Goal: Task Accomplishment & Management: Use online tool/utility

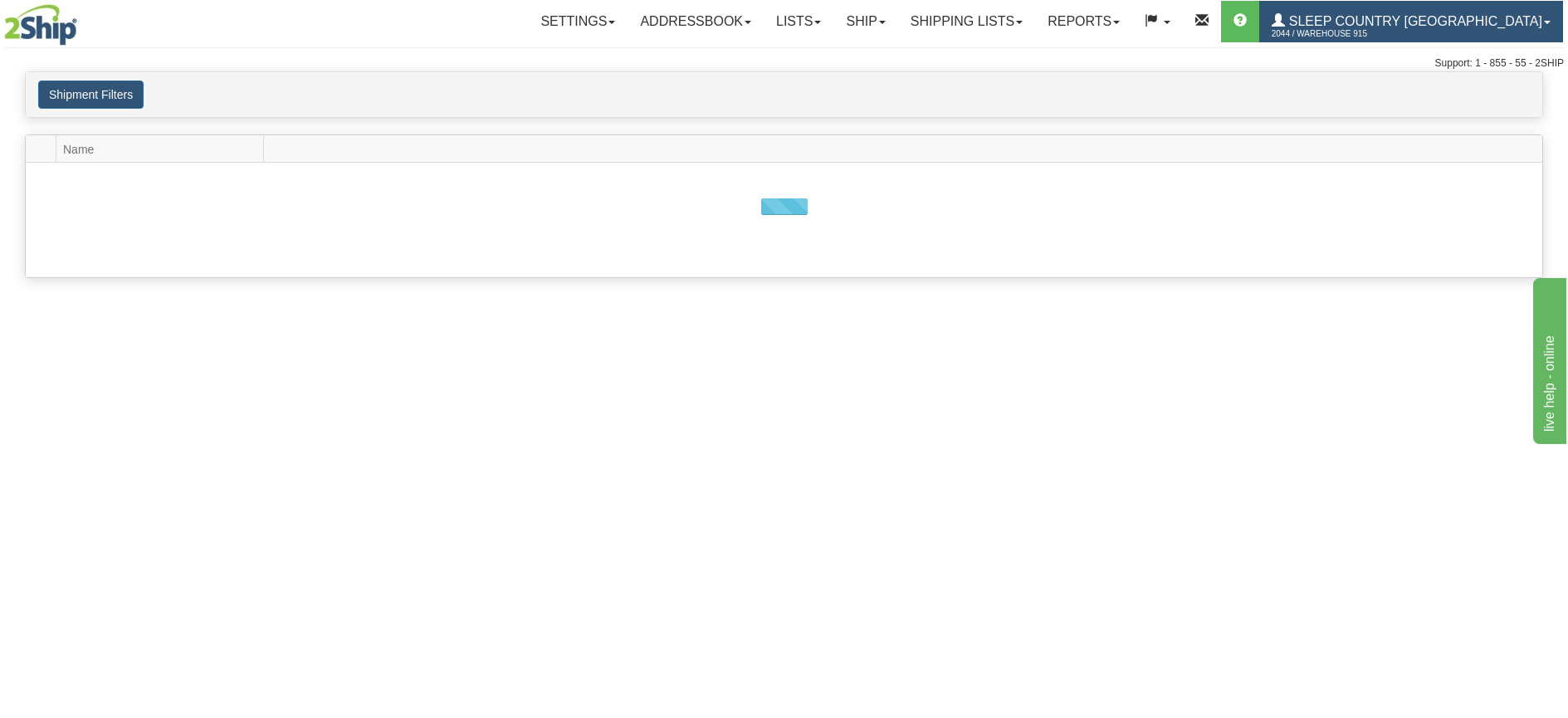
click at [1396, 27] on span "2044 / Warehouse 915" at bounding box center [1333, 34] width 125 height 17
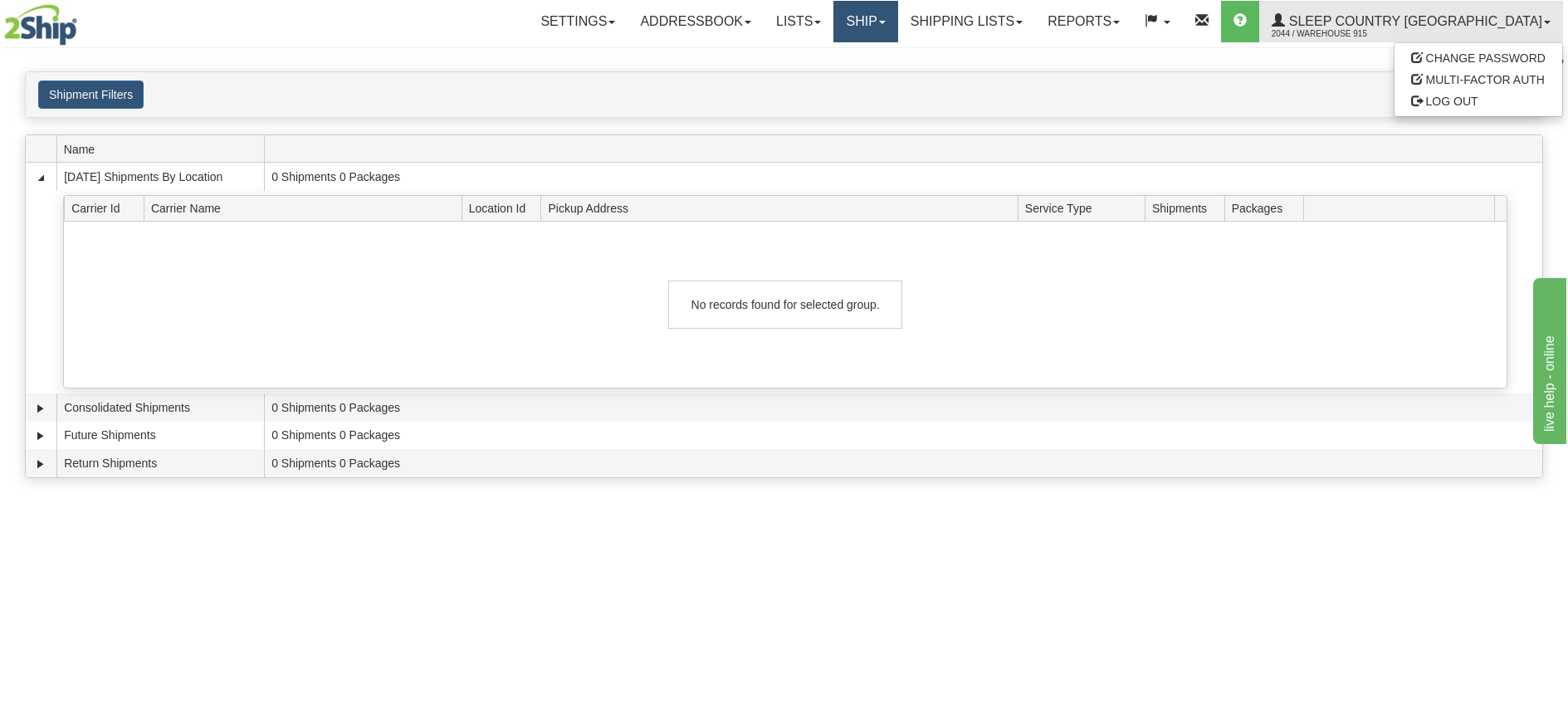
click at [898, 19] on link "Ship" at bounding box center [865, 22] width 64 height 42
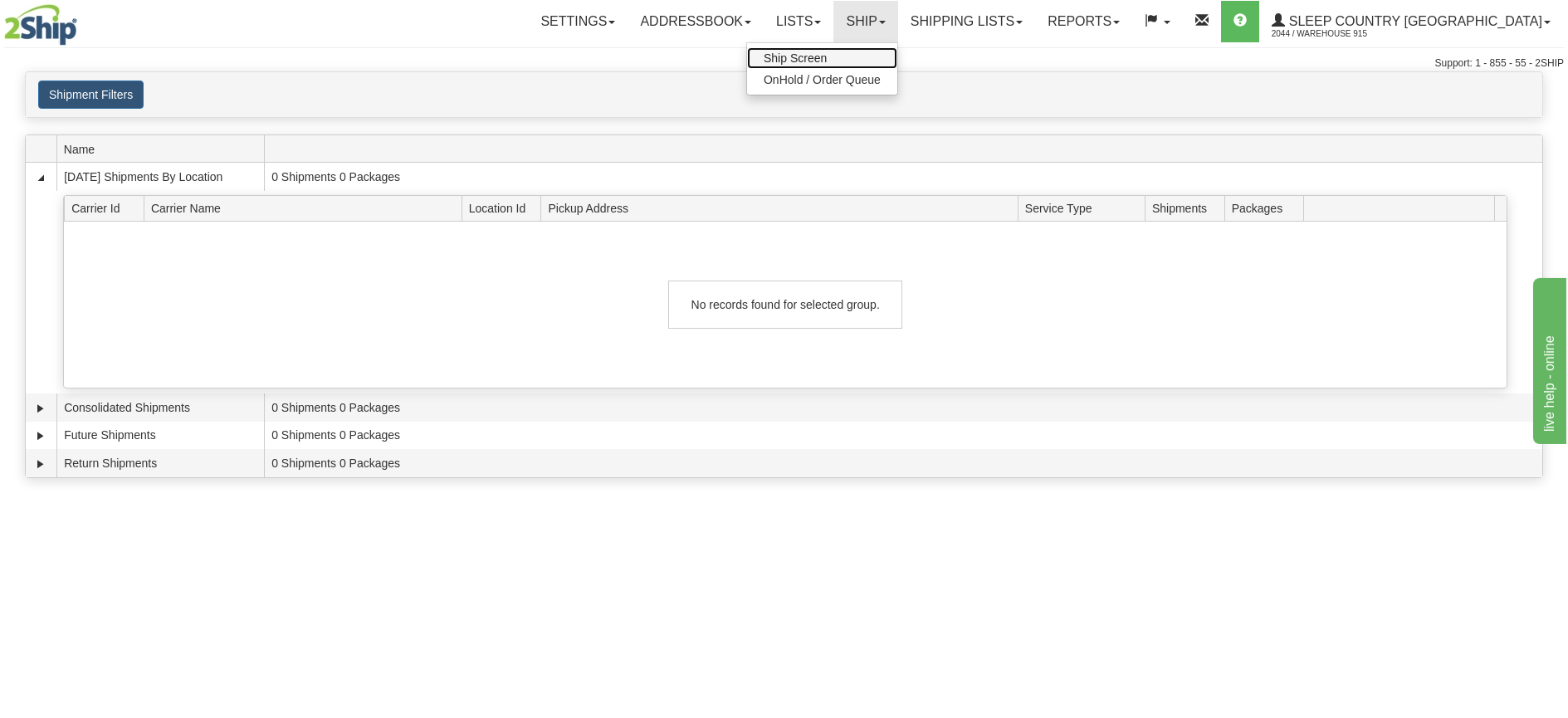
click at [898, 57] on link "Ship Screen" at bounding box center [822, 59] width 150 height 22
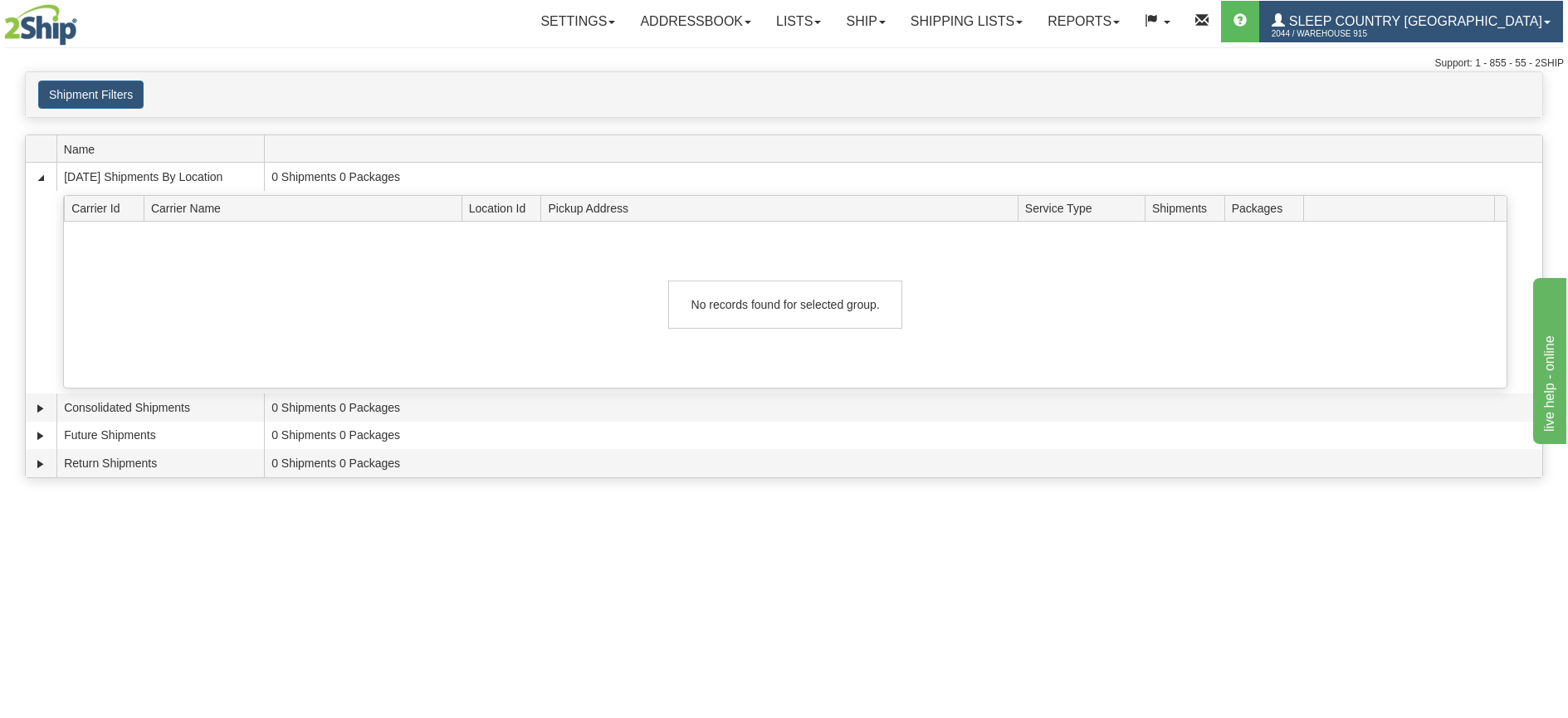
click at [1543, 18] on link "Sleep Country Canada 2044 / Warehouse 915" at bounding box center [1411, 22] width 303 height 42
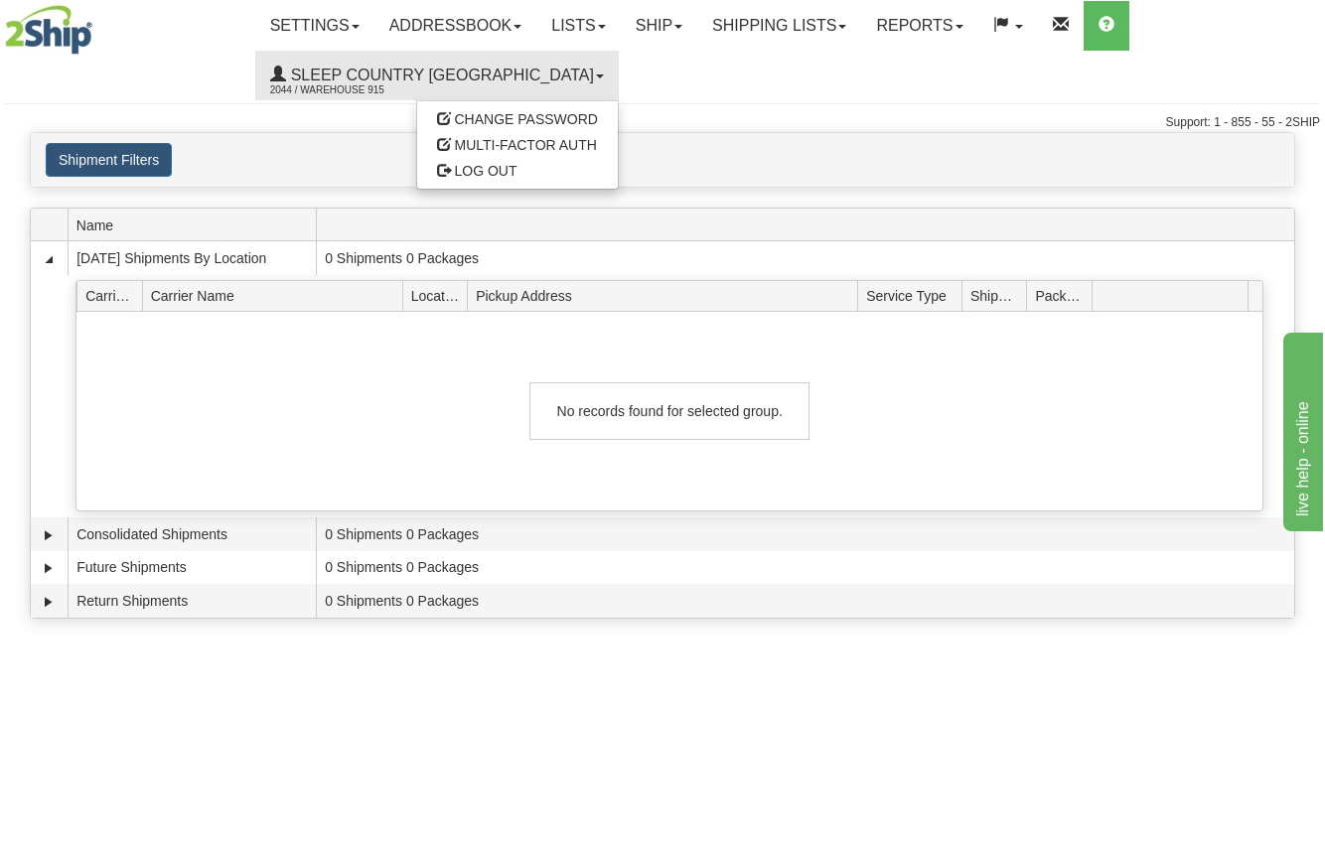
click at [1061, 84] on ul "Settings Shipping Preferences Fields Preferences New Addressbook Recipients Sen…" at bounding box center [787, 50] width 1064 height 99
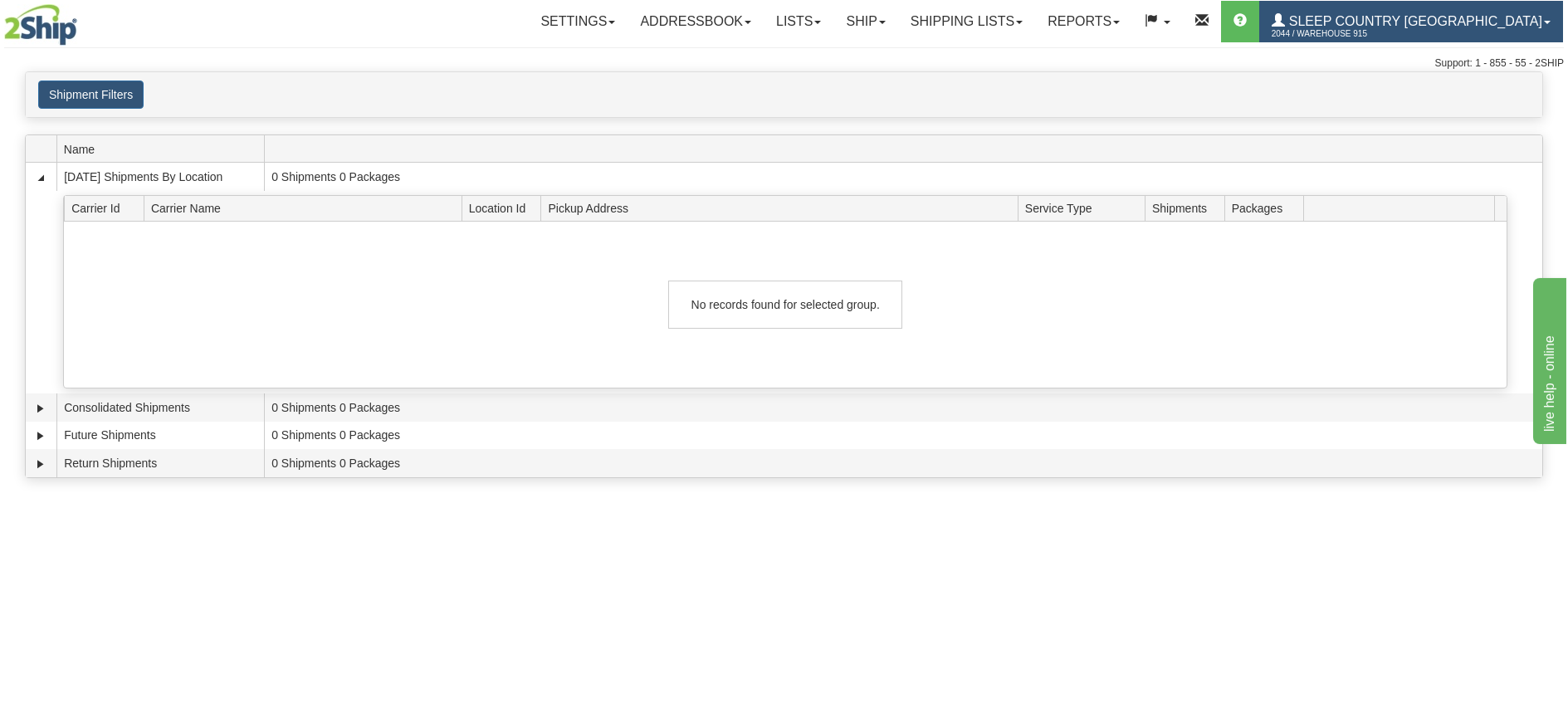
click at [1548, 15] on link "Sleep Country Canada 2044 / Warehouse 915" at bounding box center [1411, 22] width 303 height 42
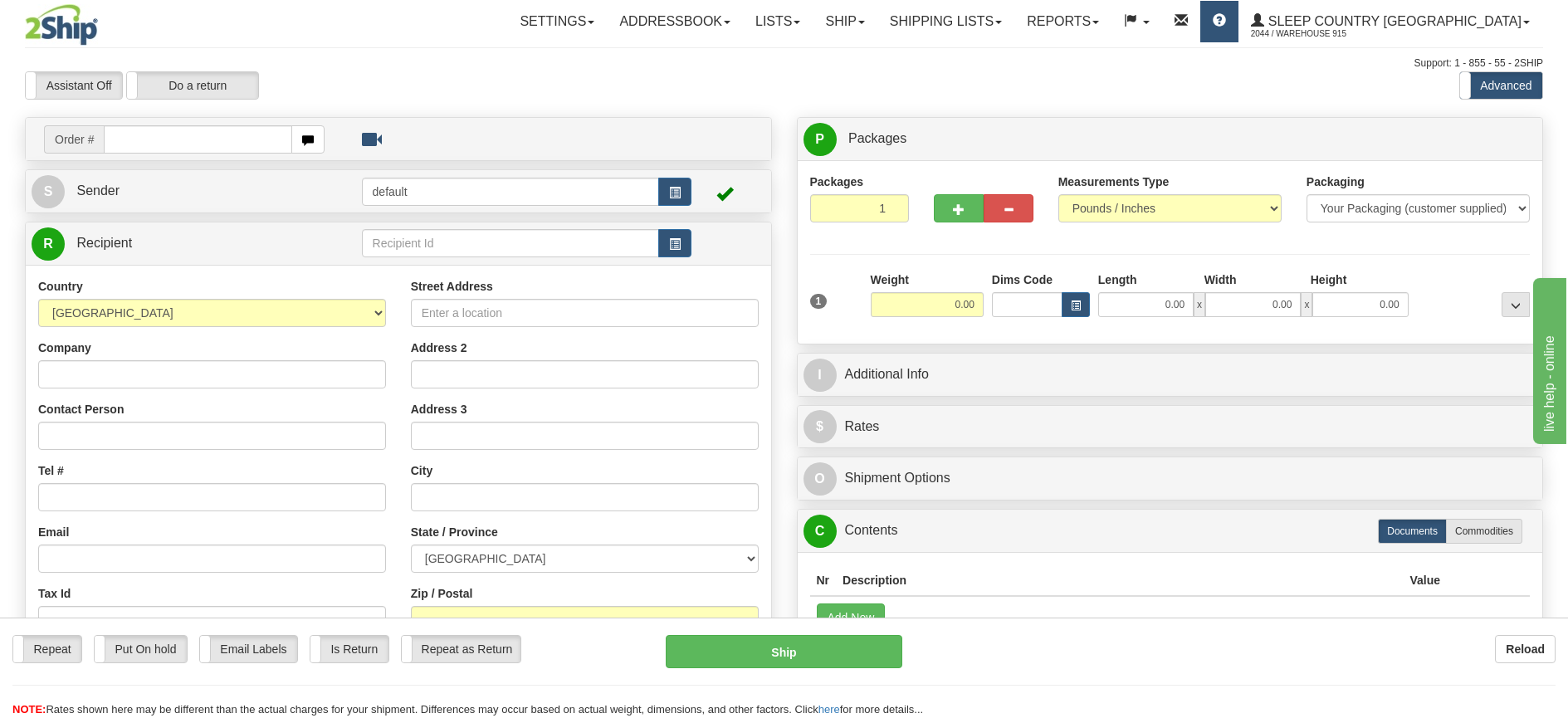
click at [1226, 26] on span at bounding box center [1219, 21] width 13 height 13
click at [1000, 87] on div "Assistant On Assistant Off Do a return Do a return Previous Next Standard Advan…" at bounding box center [784, 85] width 1543 height 28
click at [865, 22] on span at bounding box center [862, 23] width 7 height 3
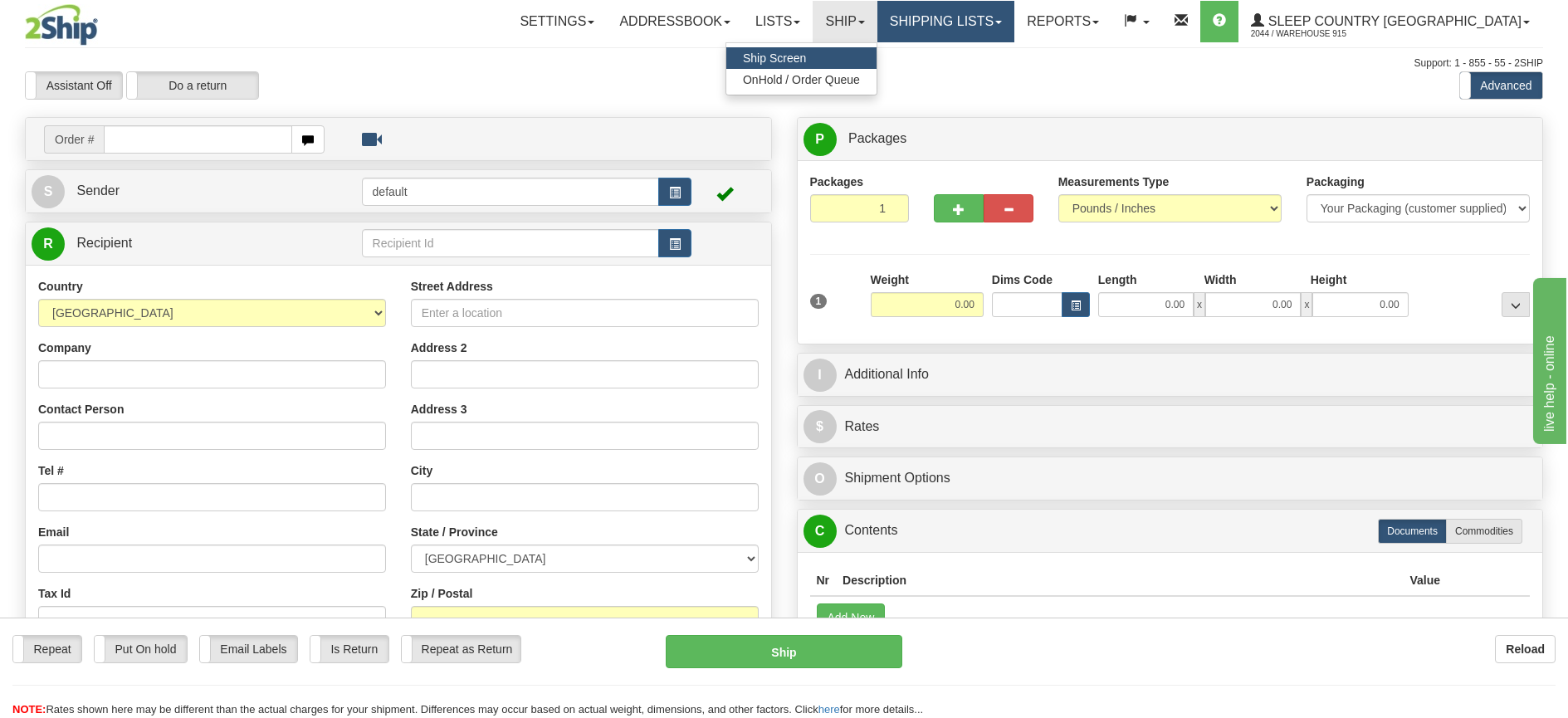
click at [1005, 28] on link "Shipping lists" at bounding box center [946, 22] width 137 height 42
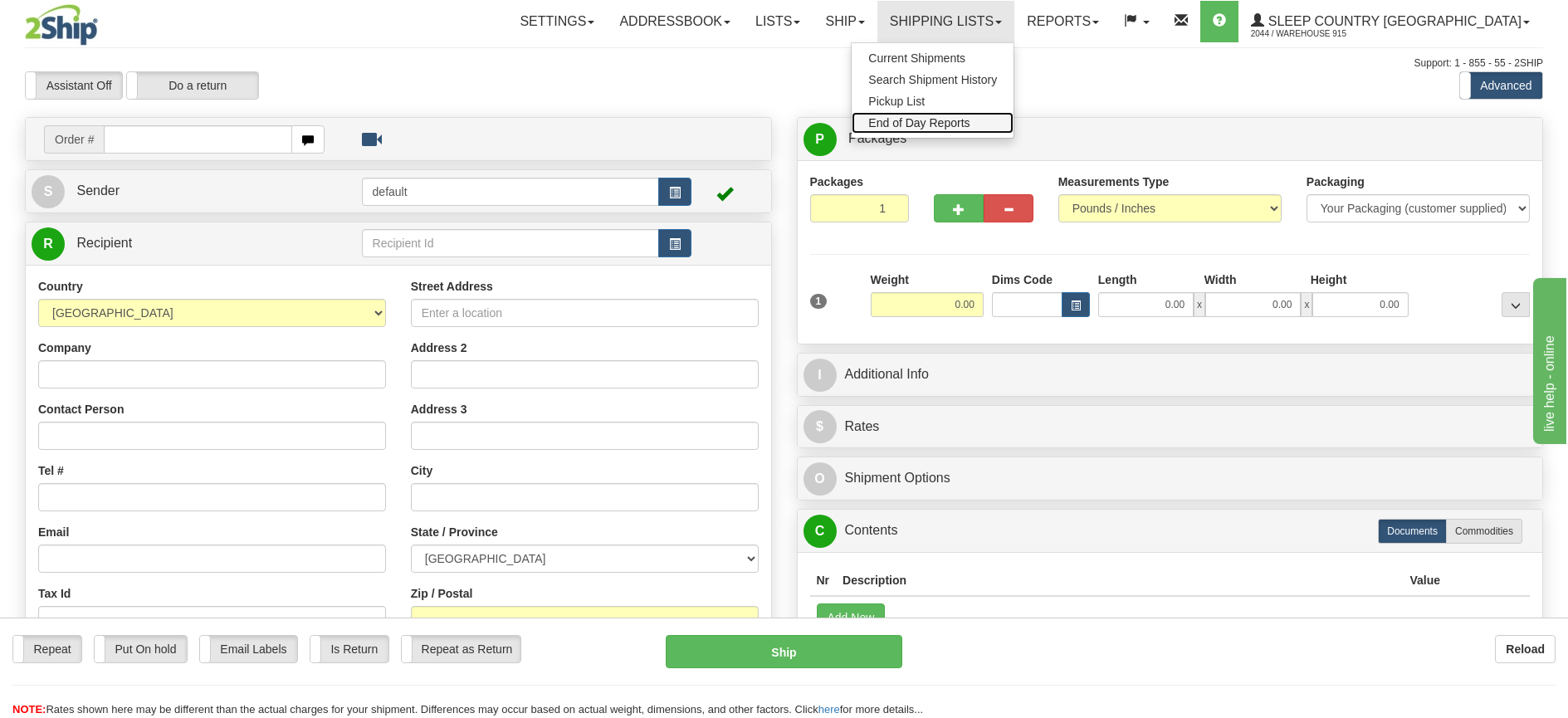
click at [970, 119] on span "End of Day Reports" at bounding box center [919, 123] width 101 height 13
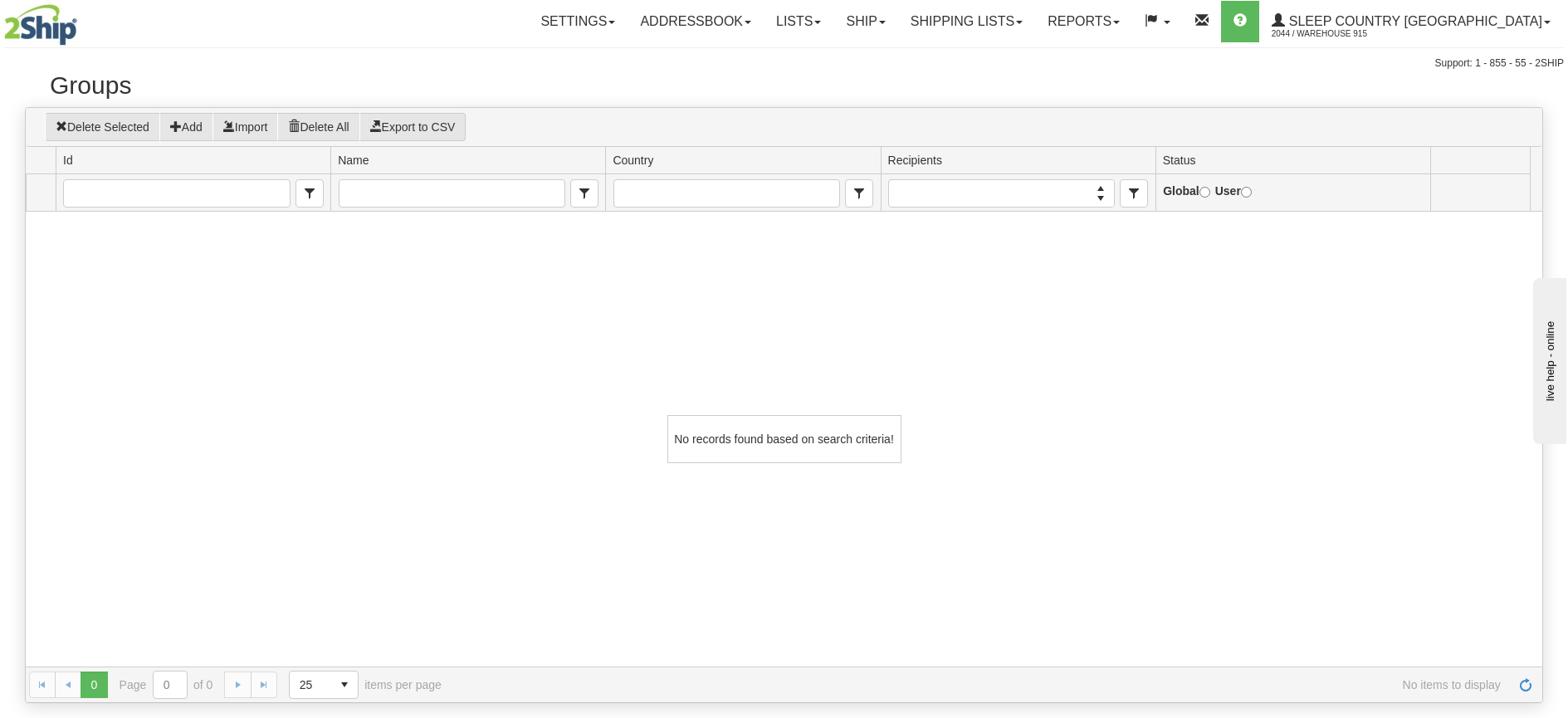
drag, startPoint x: 737, startPoint y: 125, endPoint x: 512, endPoint y: 313, distance: 293.2
click at [512, 313] on div "No records found based on search criteria!" at bounding box center [784, 439] width 1516 height 455
click at [898, 25] on link "Ship" at bounding box center [865, 22] width 64 height 42
click at [881, 78] on span "OnHold / Order Queue" at bounding box center [822, 79] width 117 height 13
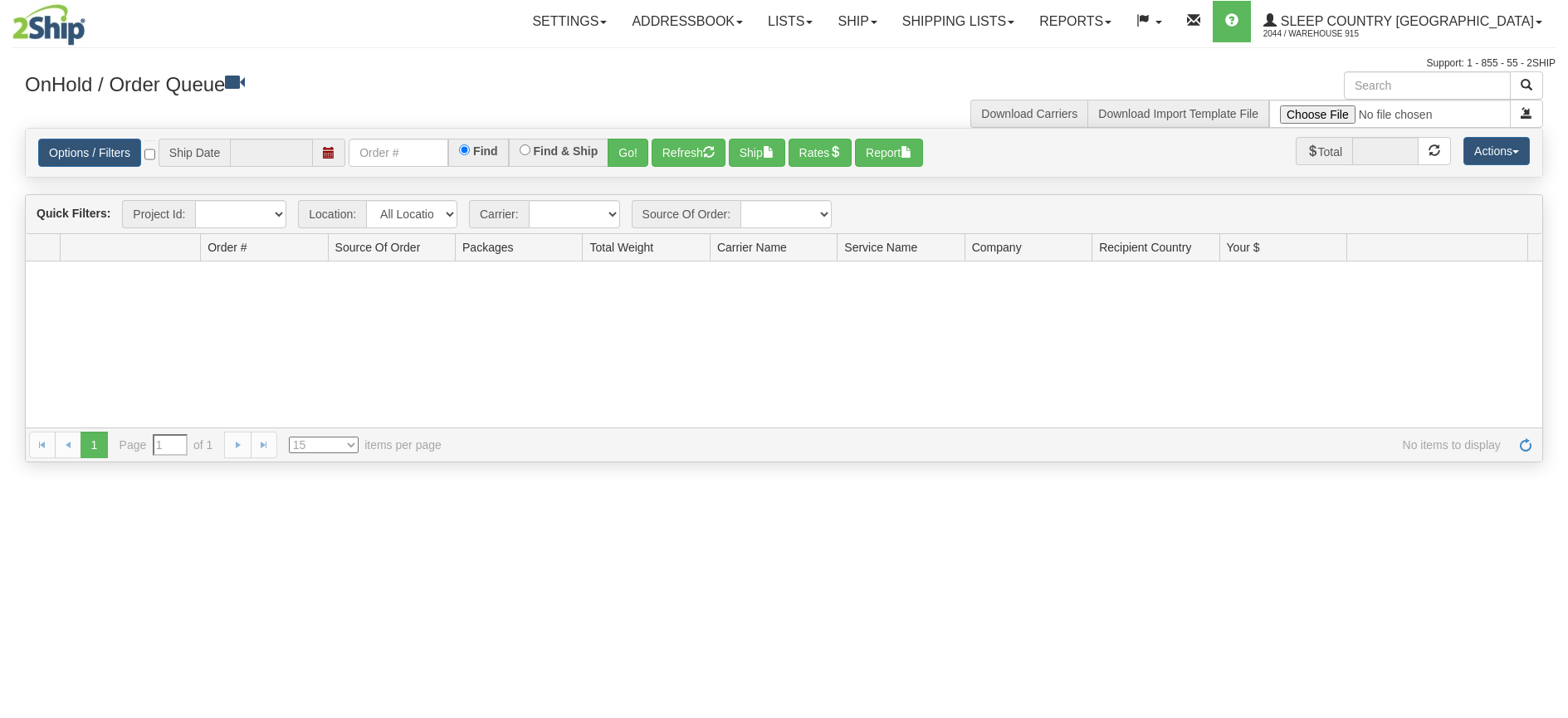
type input "09/25/2025"
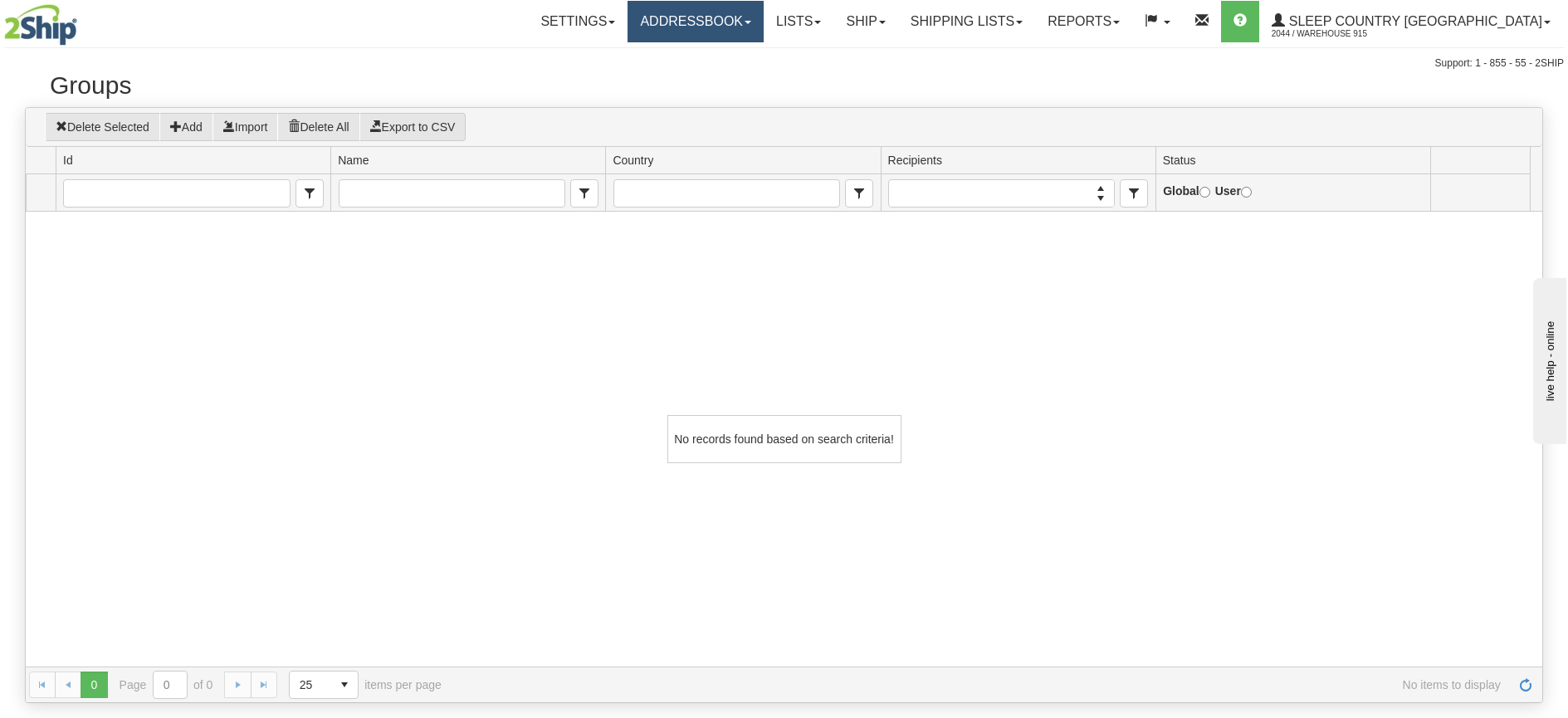
click at [764, 30] on link "Addressbook" at bounding box center [695, 22] width 136 height 42
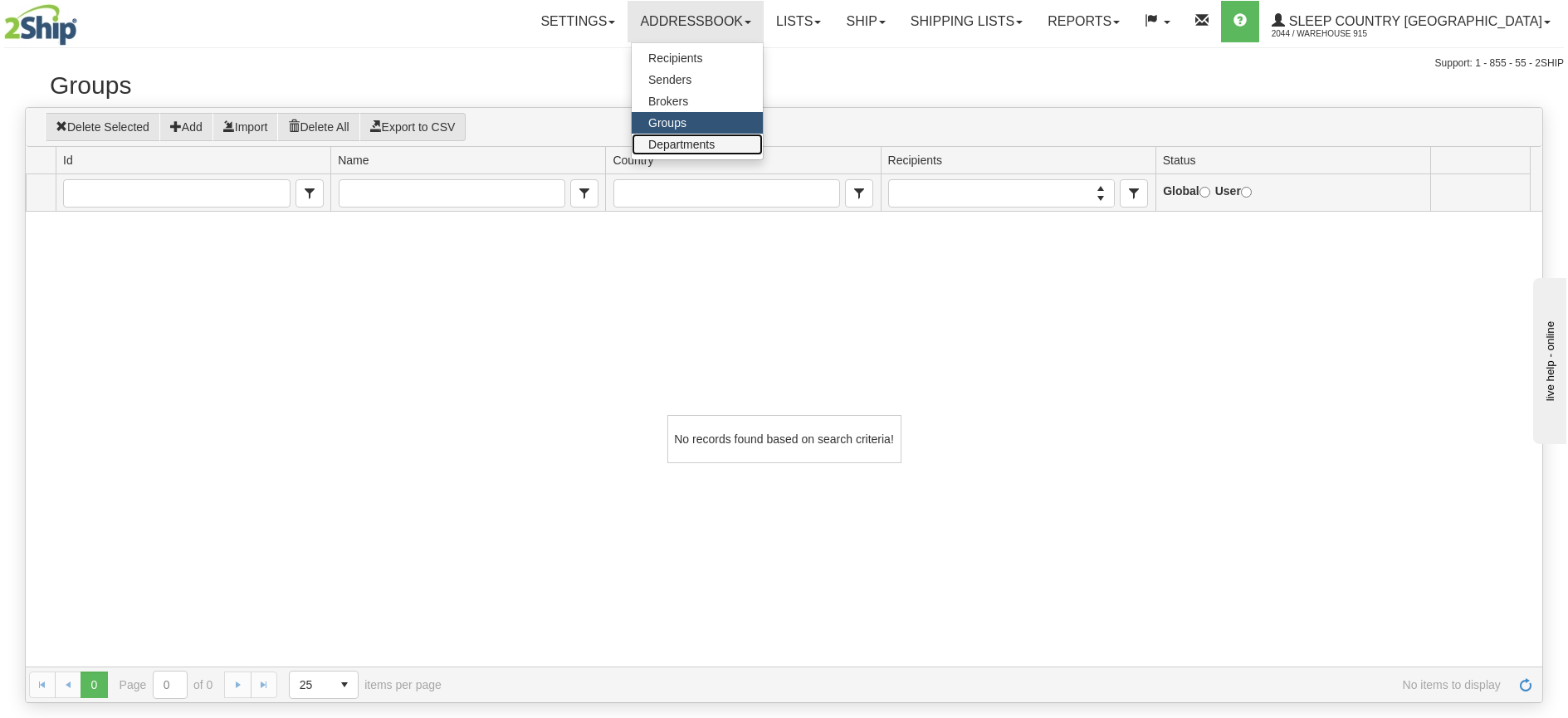
click at [763, 137] on link "Departments" at bounding box center [697, 145] width 131 height 22
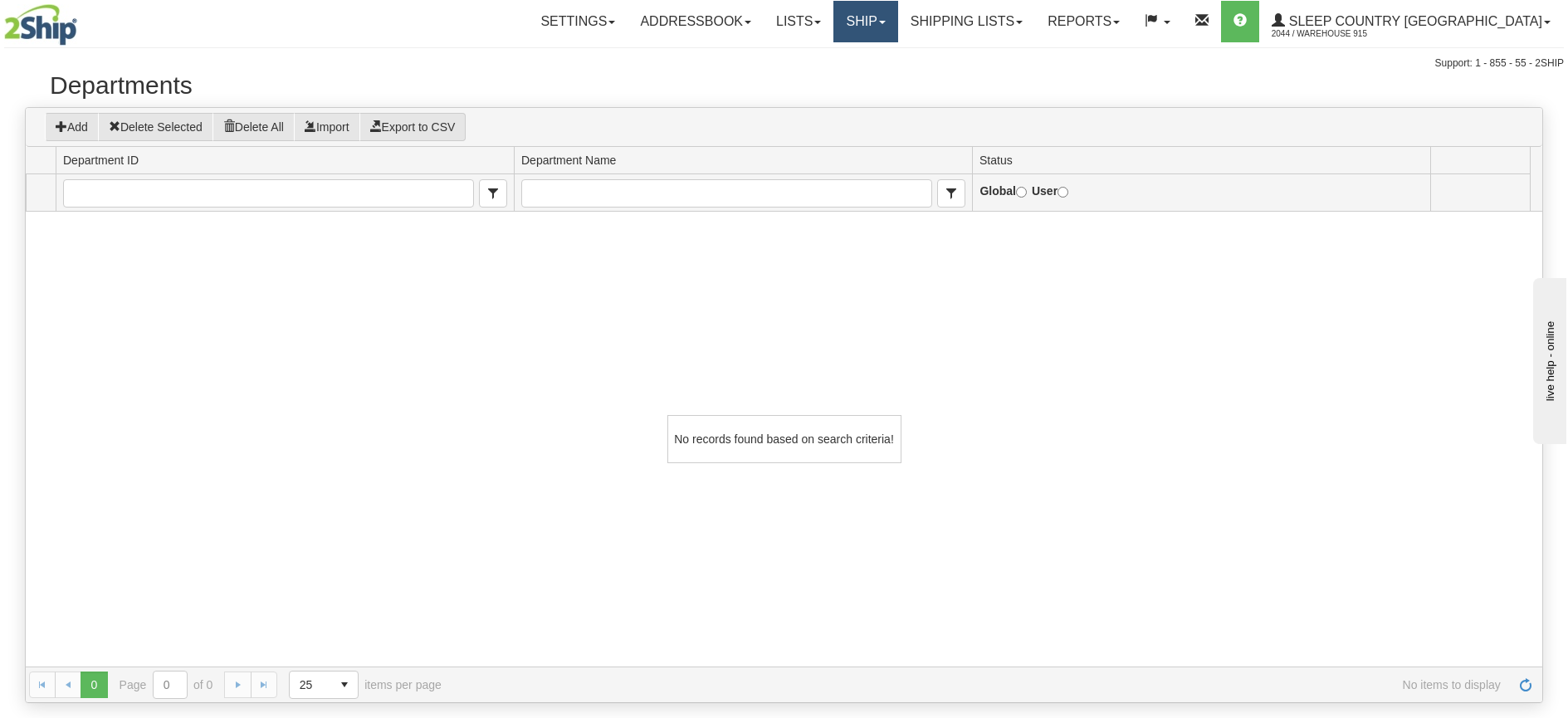
click at [898, 24] on link "Ship" at bounding box center [865, 22] width 64 height 42
click at [898, 57] on link "Ship Screen" at bounding box center [822, 59] width 150 height 22
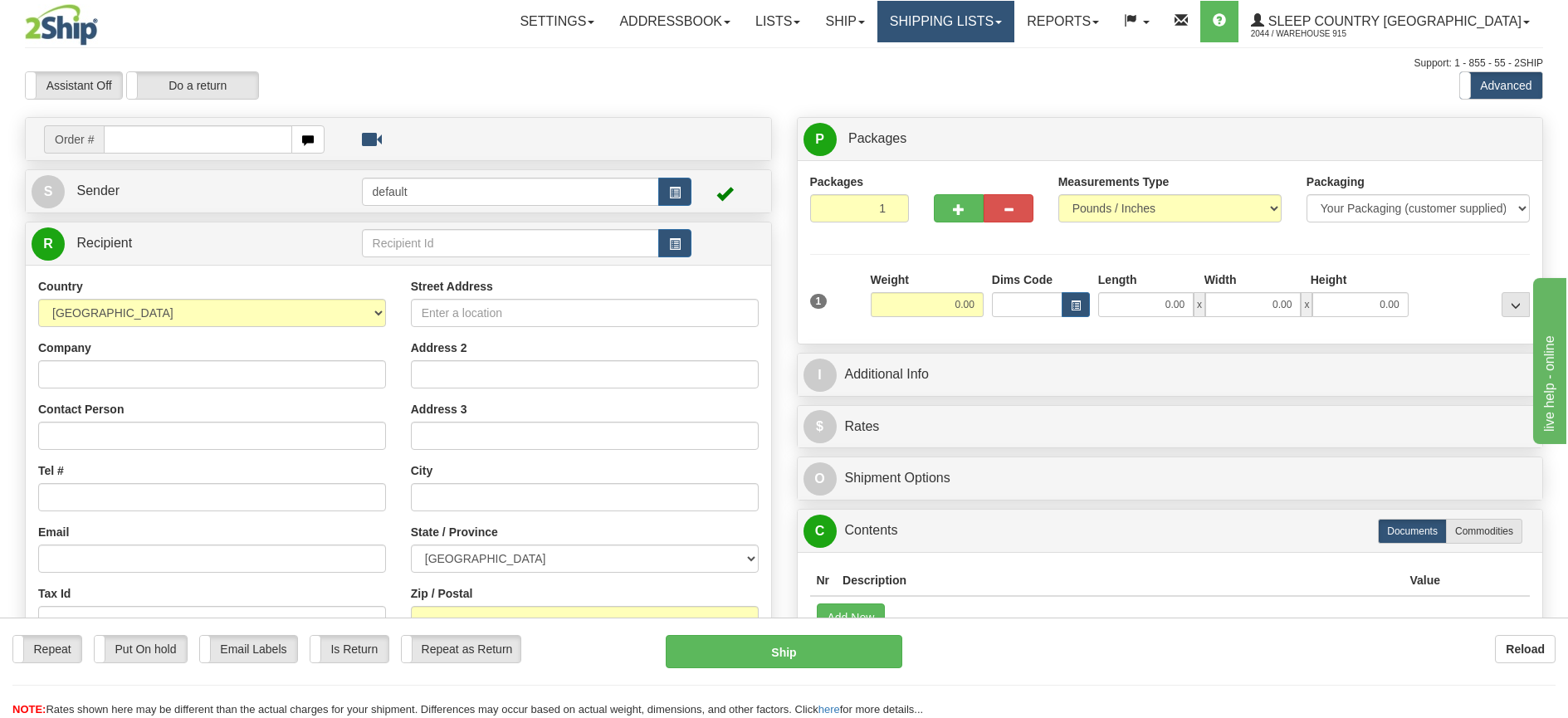
click at [1015, 12] on link "Shipping lists" at bounding box center [946, 22] width 137 height 42
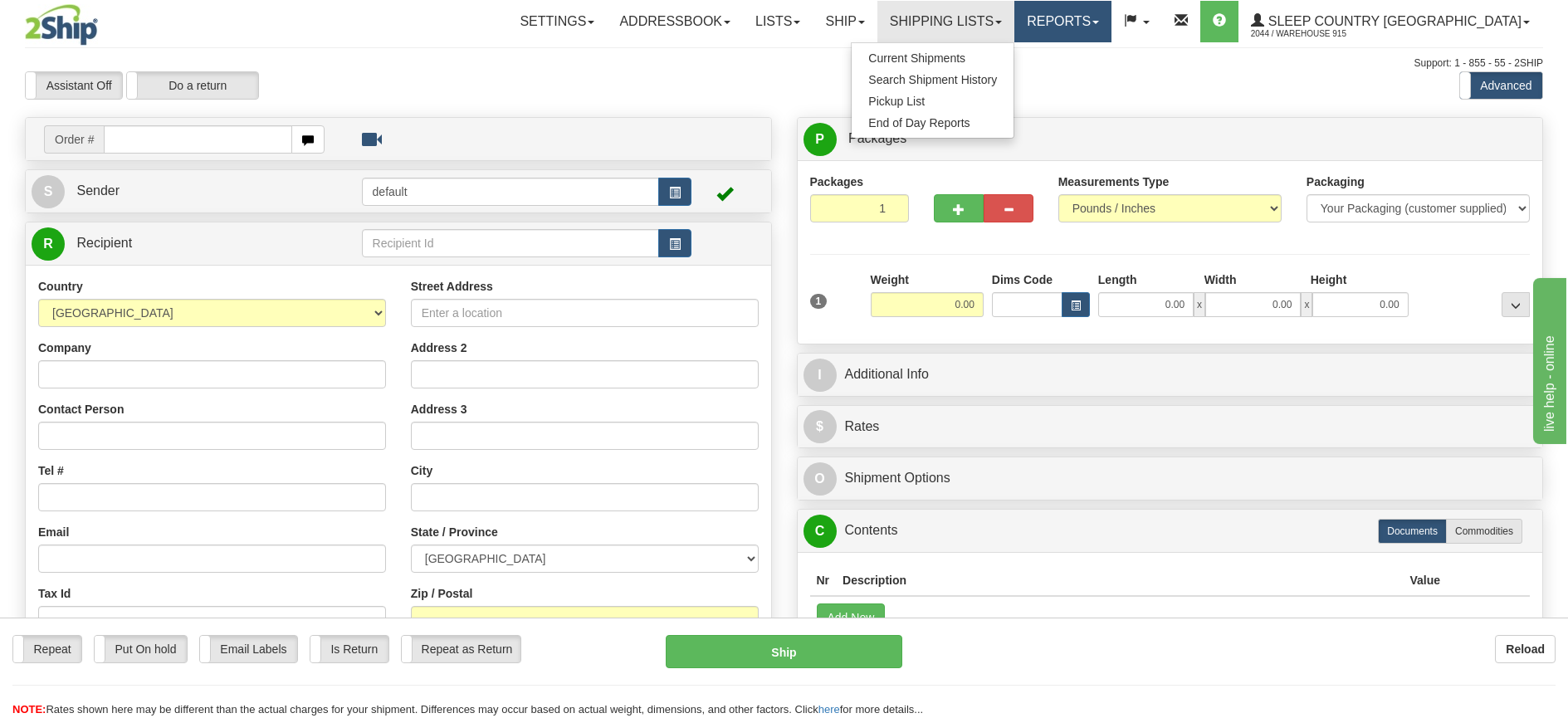
click at [1112, 17] on link "Reports" at bounding box center [1063, 22] width 97 height 42
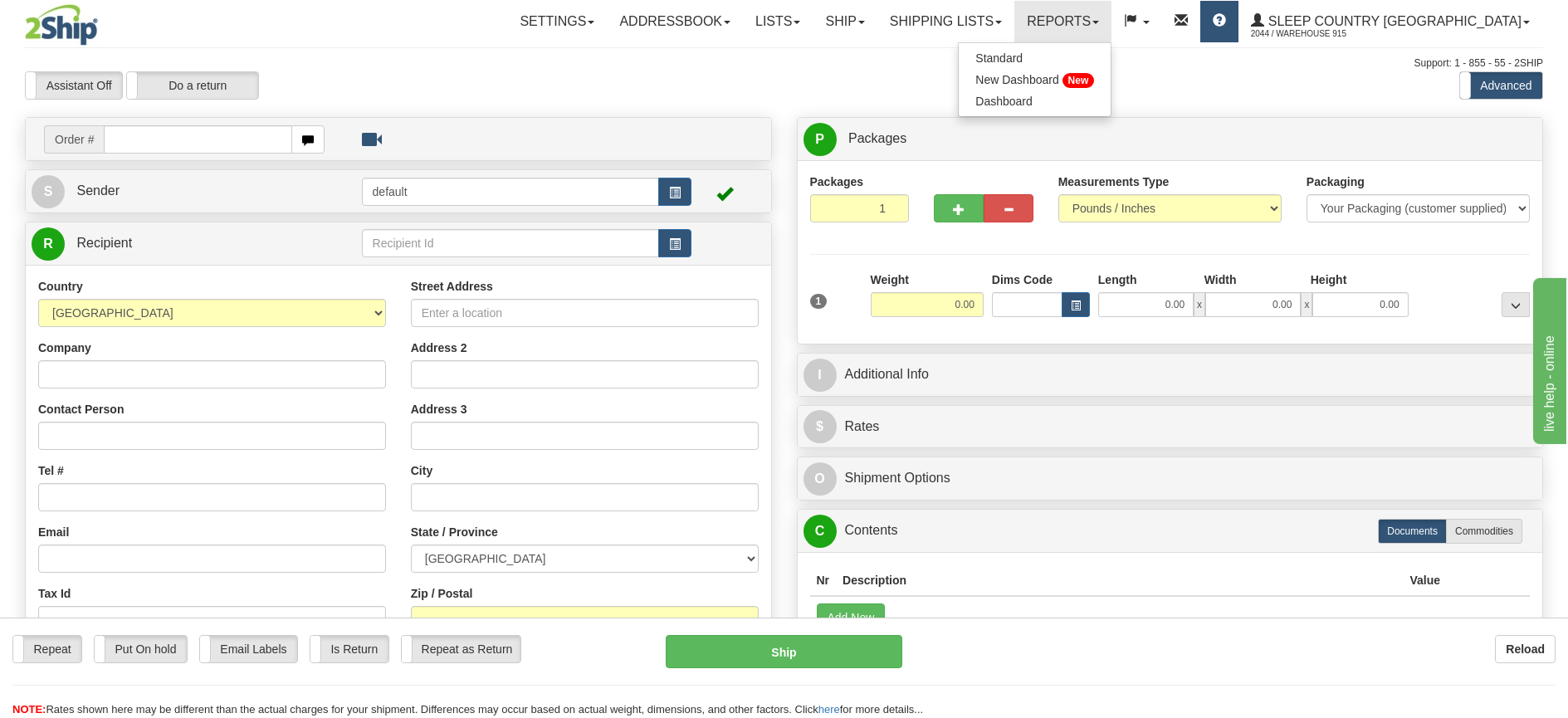
click at [1239, 16] on link at bounding box center [1219, 22] width 38 height 42
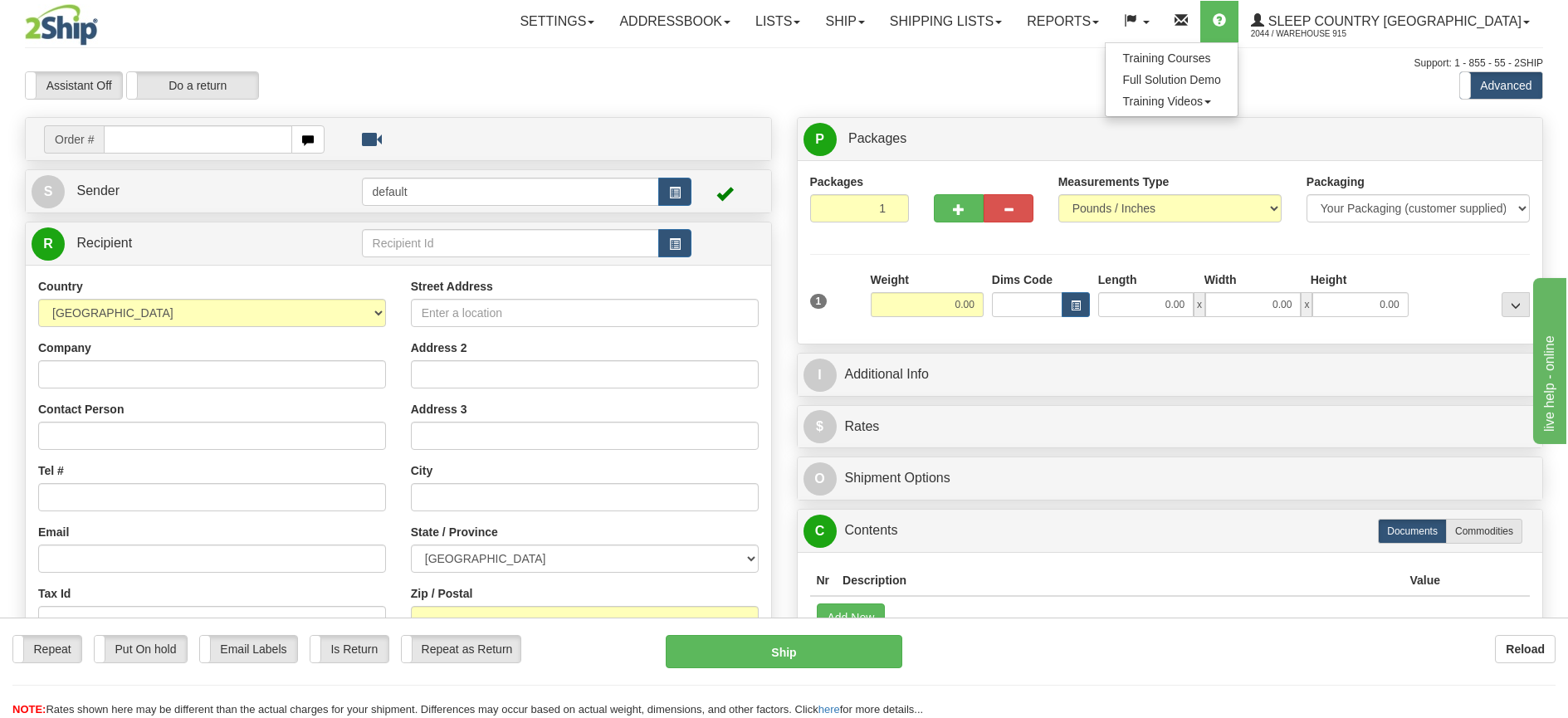
click at [1162, 84] on div "Assistant On Assistant Off Do a return Do a return Previous Next Standard Advan…" at bounding box center [784, 85] width 1543 height 28
click at [1200, 14] on link at bounding box center [1181, 22] width 38 height 42
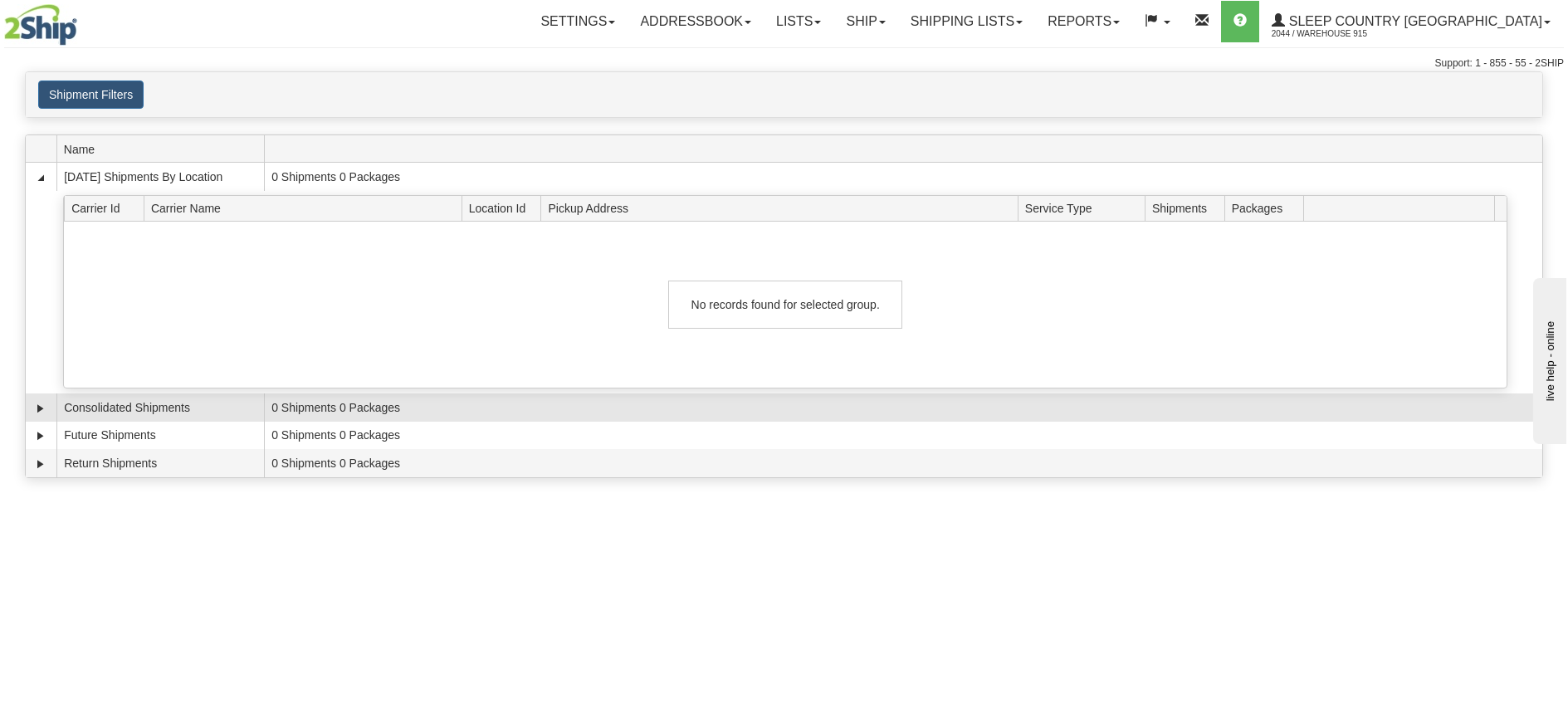
drag, startPoint x: 0, startPoint y: 0, endPoint x: 837, endPoint y: 400, distance: 927.7
click at [837, 400] on td "0 Shipments 0 Packages" at bounding box center [903, 408] width 1278 height 28
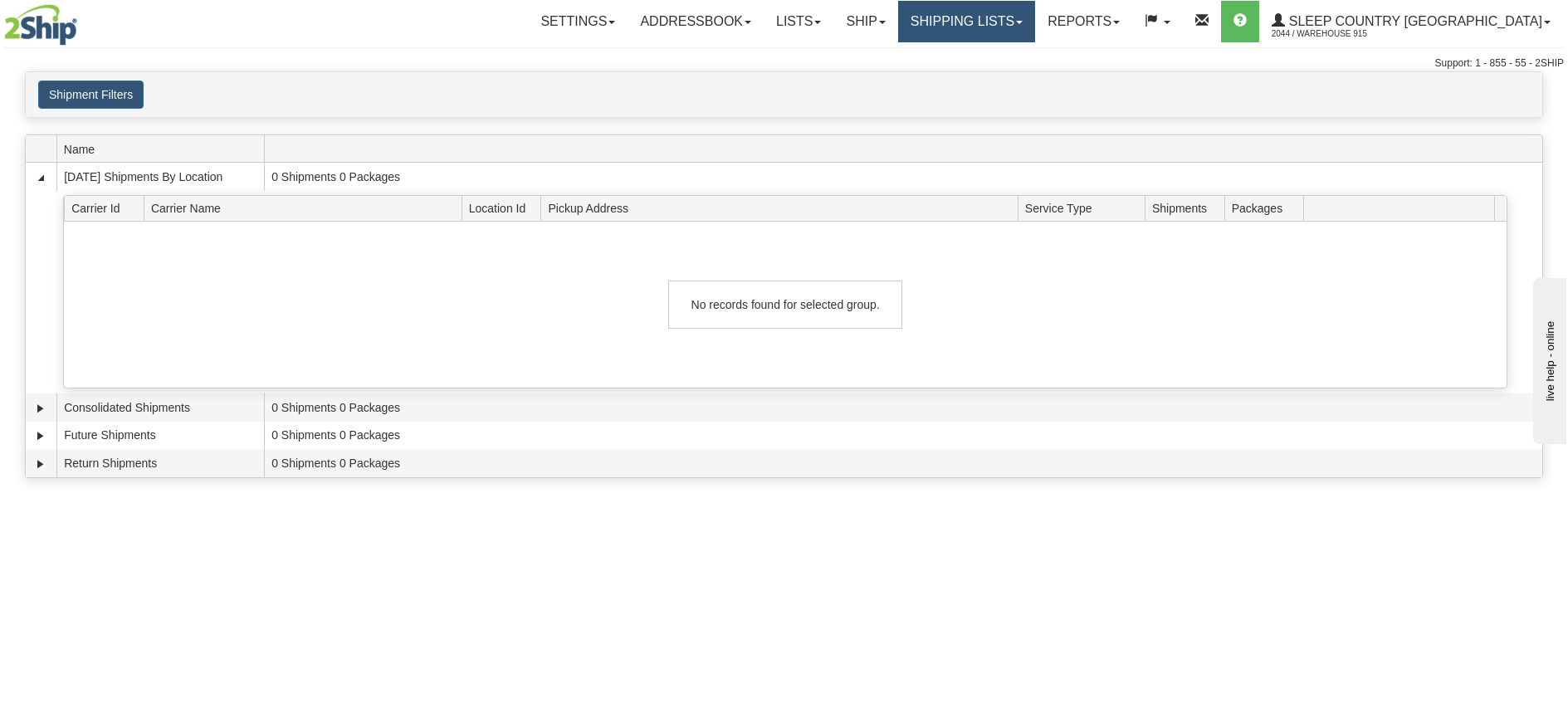
click at [1035, 23] on link "Shipping lists" at bounding box center [967, 22] width 137 height 42
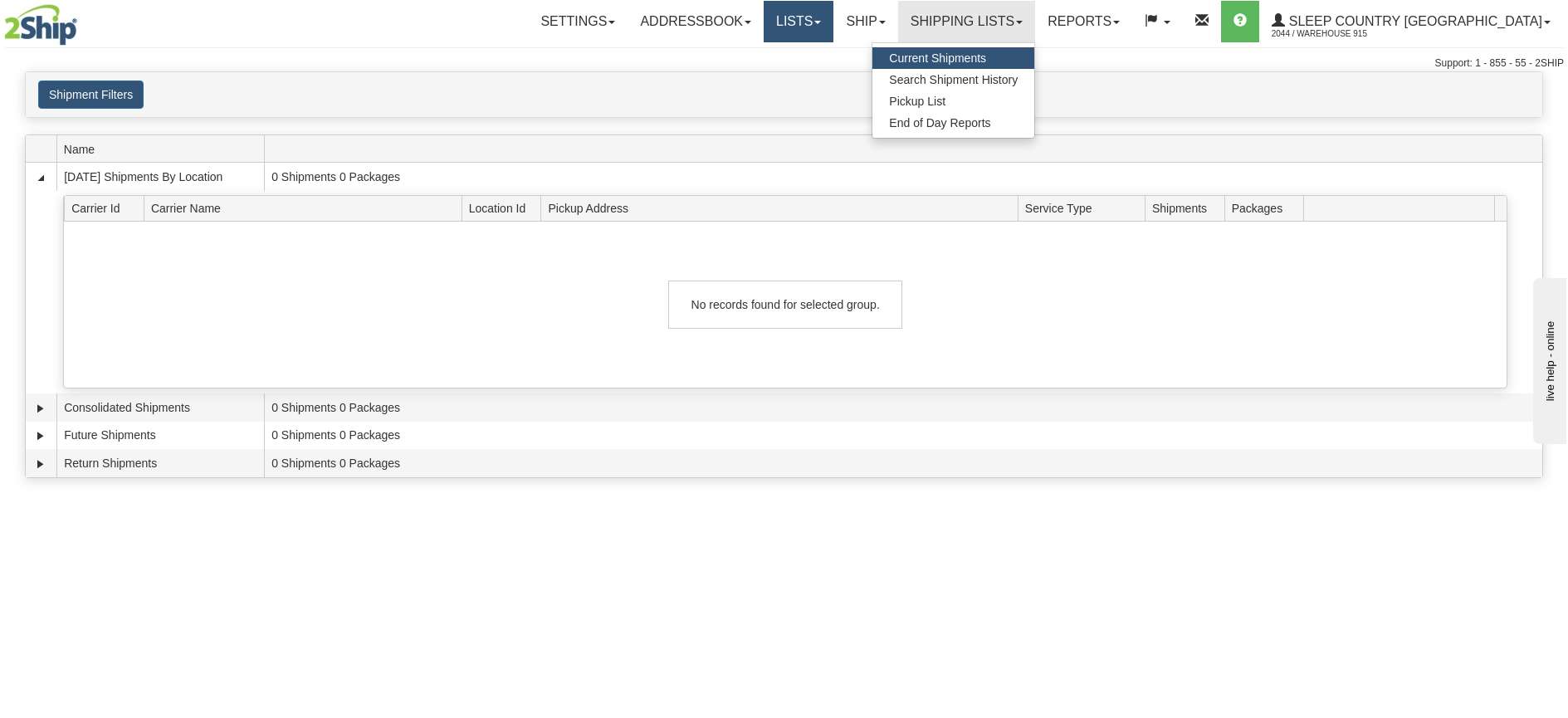
click at [833, 22] on link "Lists" at bounding box center [798, 22] width 69 height 42
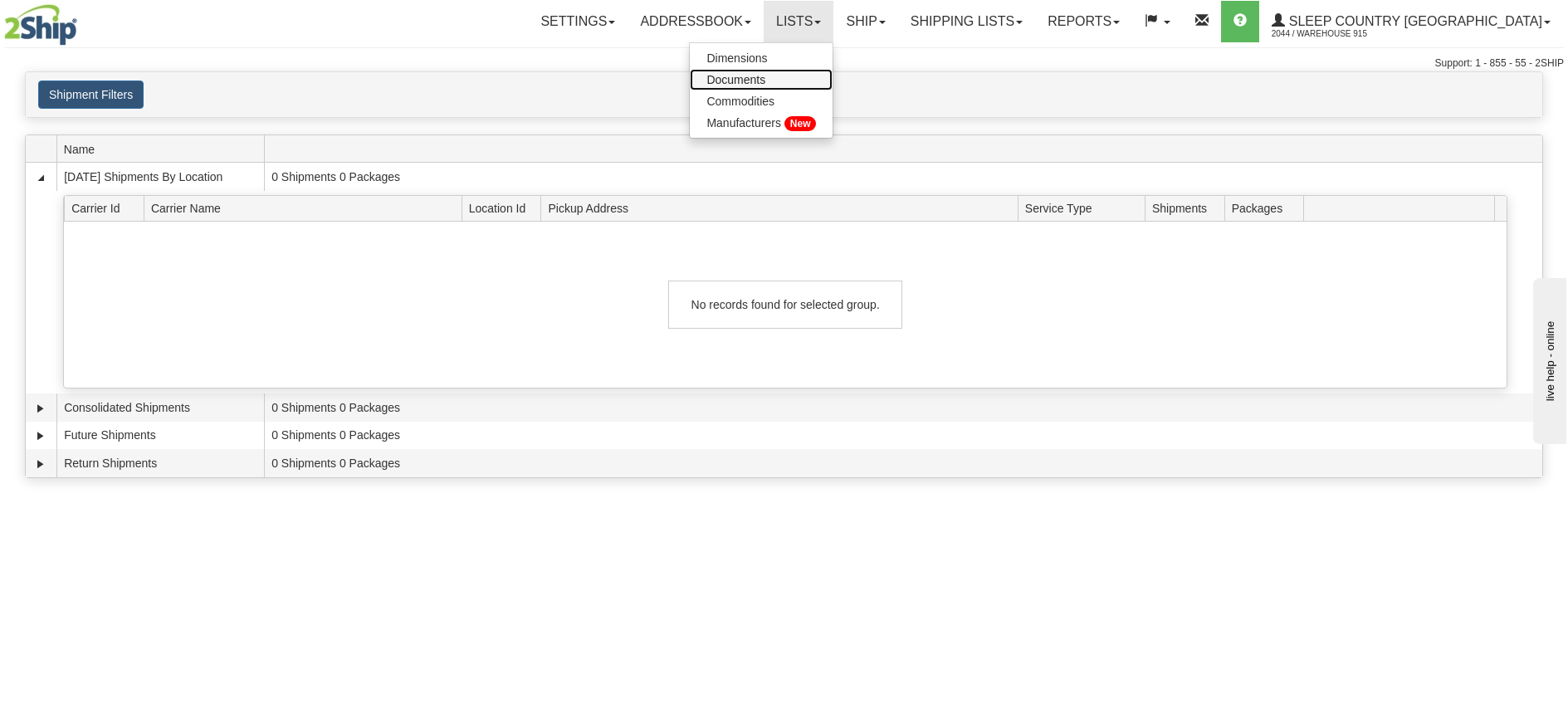
click at [766, 82] on span "Documents" at bounding box center [736, 79] width 59 height 13
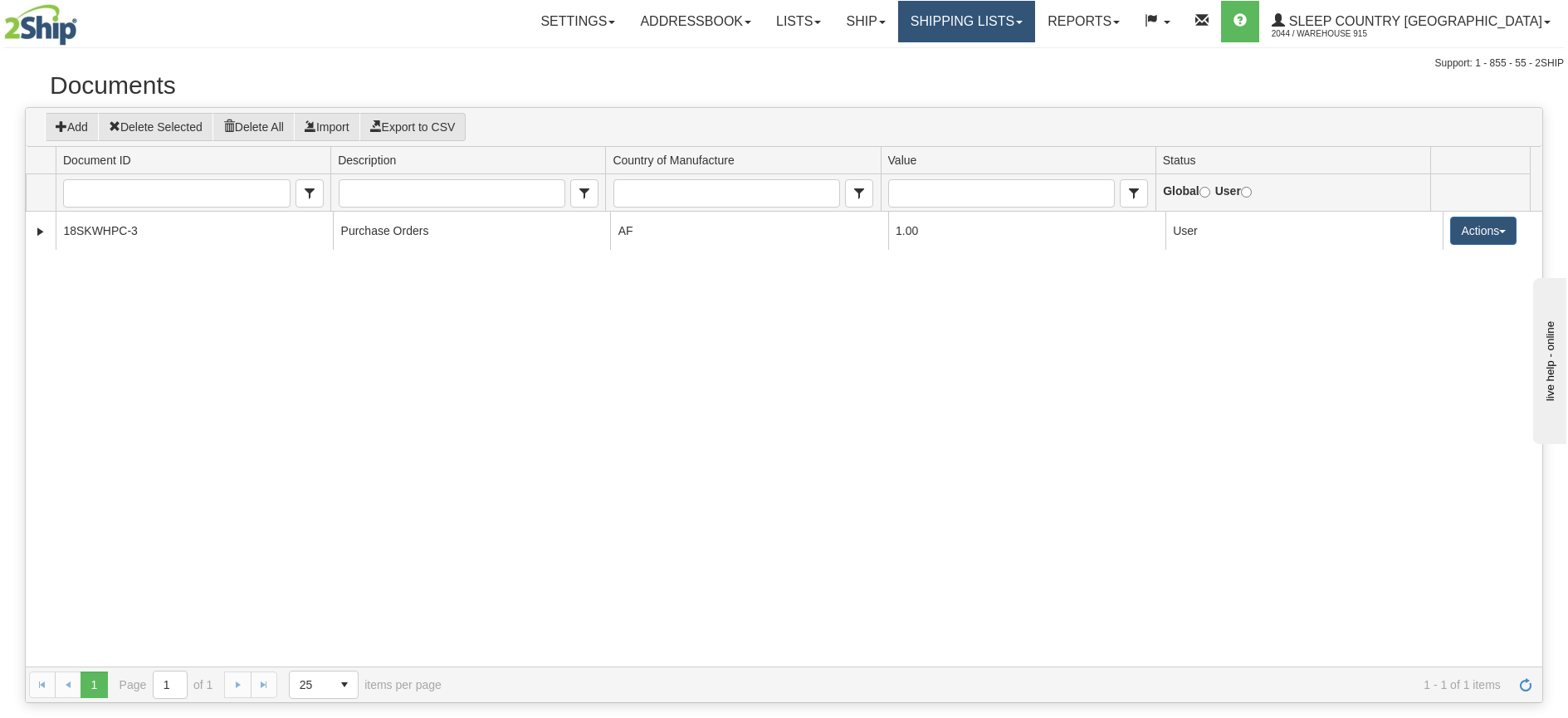
click at [993, 12] on link "Shipping lists" at bounding box center [967, 22] width 137 height 42
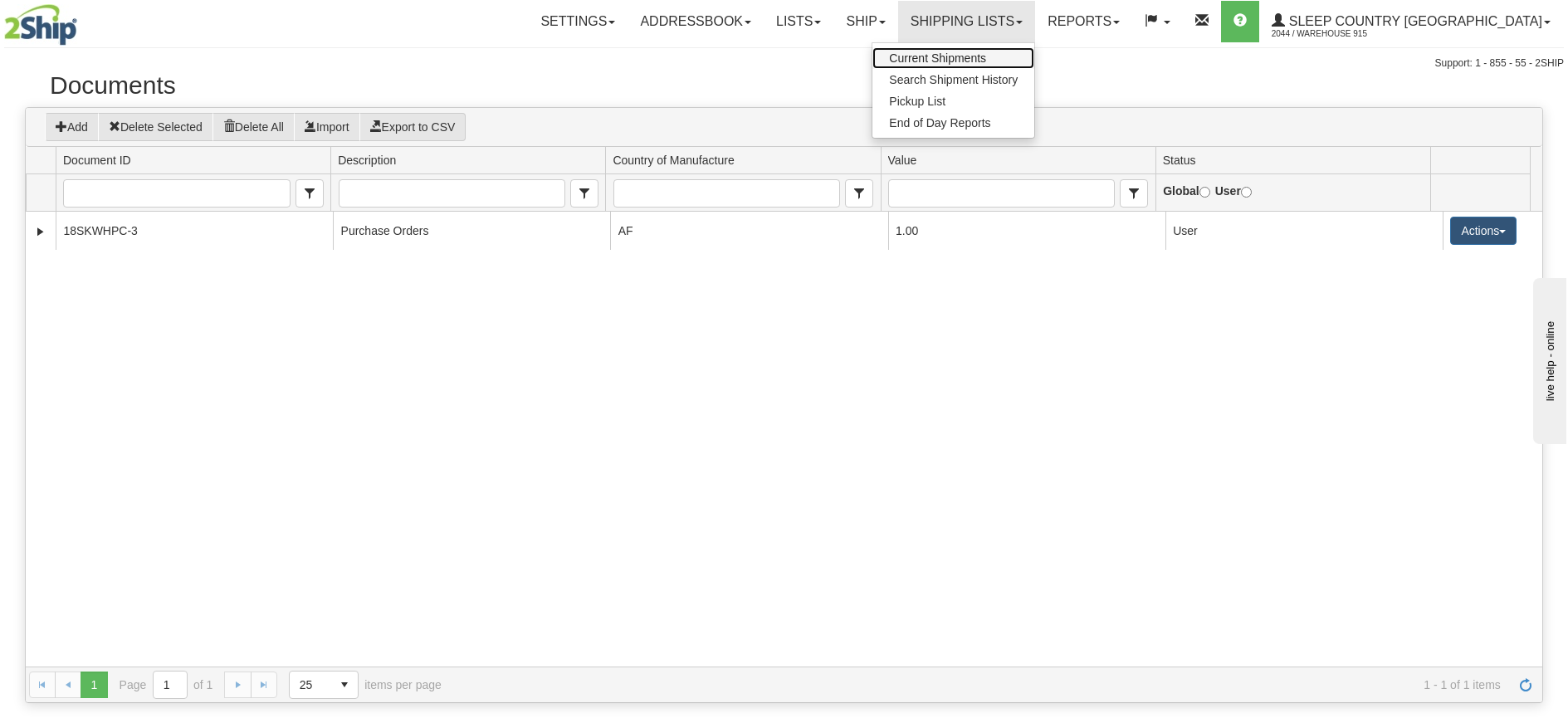
click at [986, 59] on span "Current Shipments" at bounding box center [938, 59] width 97 height 13
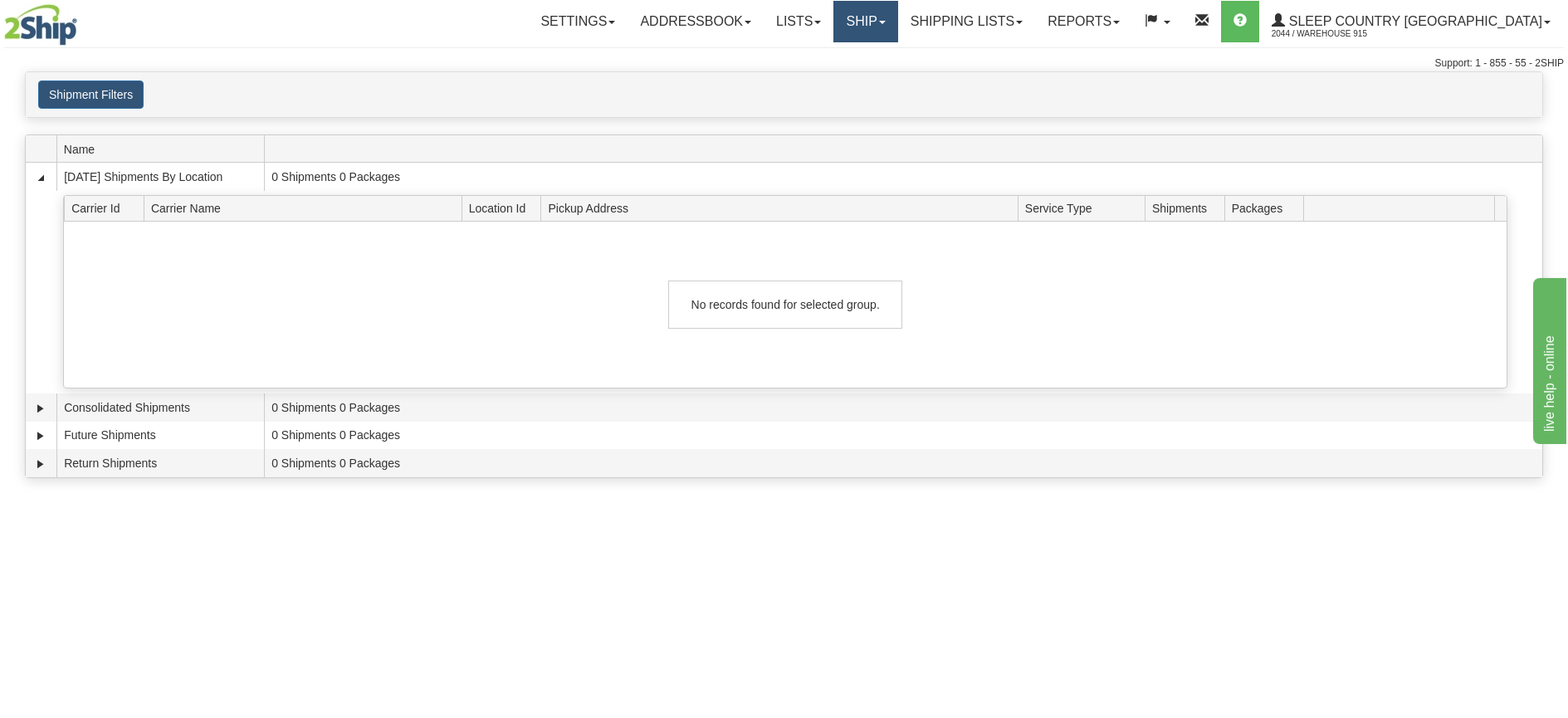
click at [898, 23] on link "Ship" at bounding box center [865, 22] width 64 height 42
click at [898, 53] on link "Ship Screen" at bounding box center [822, 59] width 150 height 22
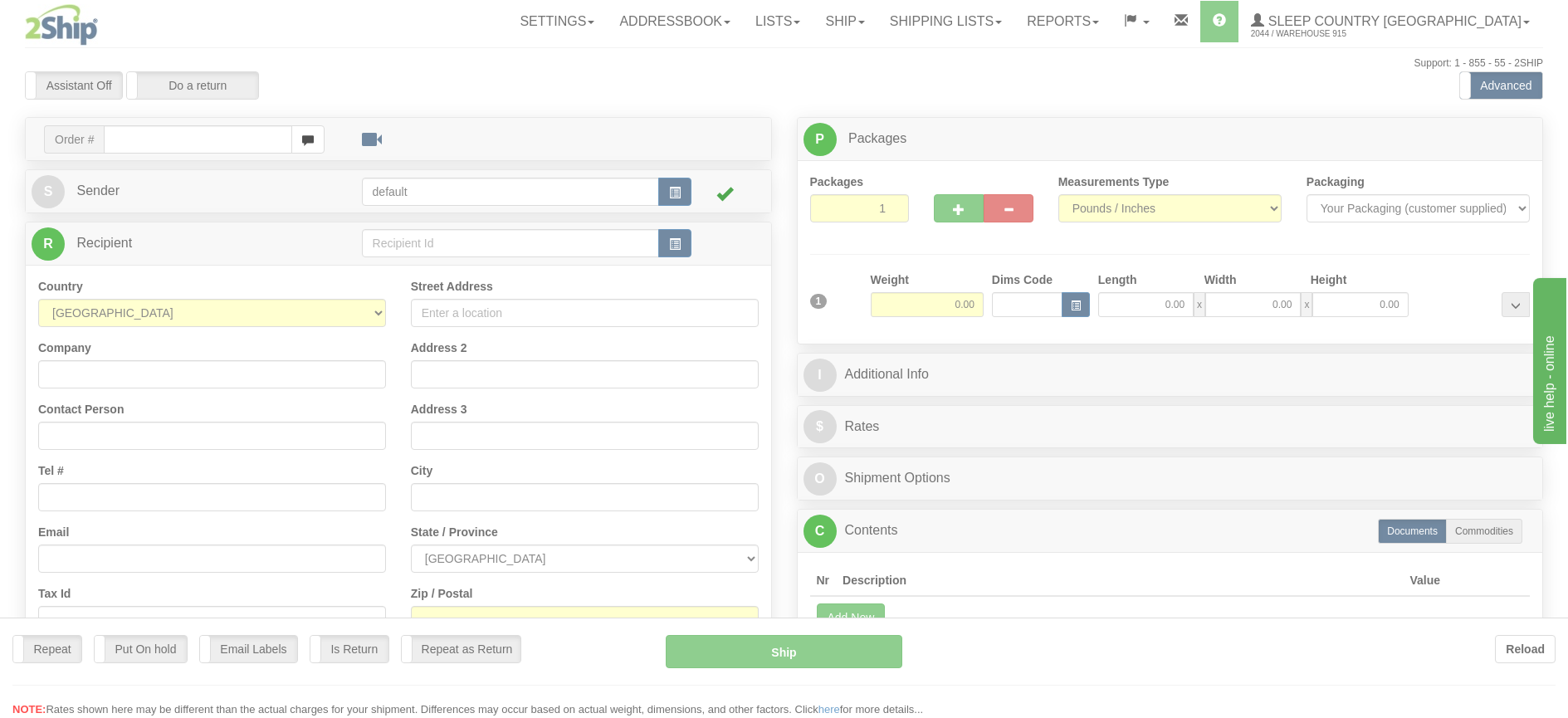
click at [925, 20] on div at bounding box center [784, 359] width 1568 height 718
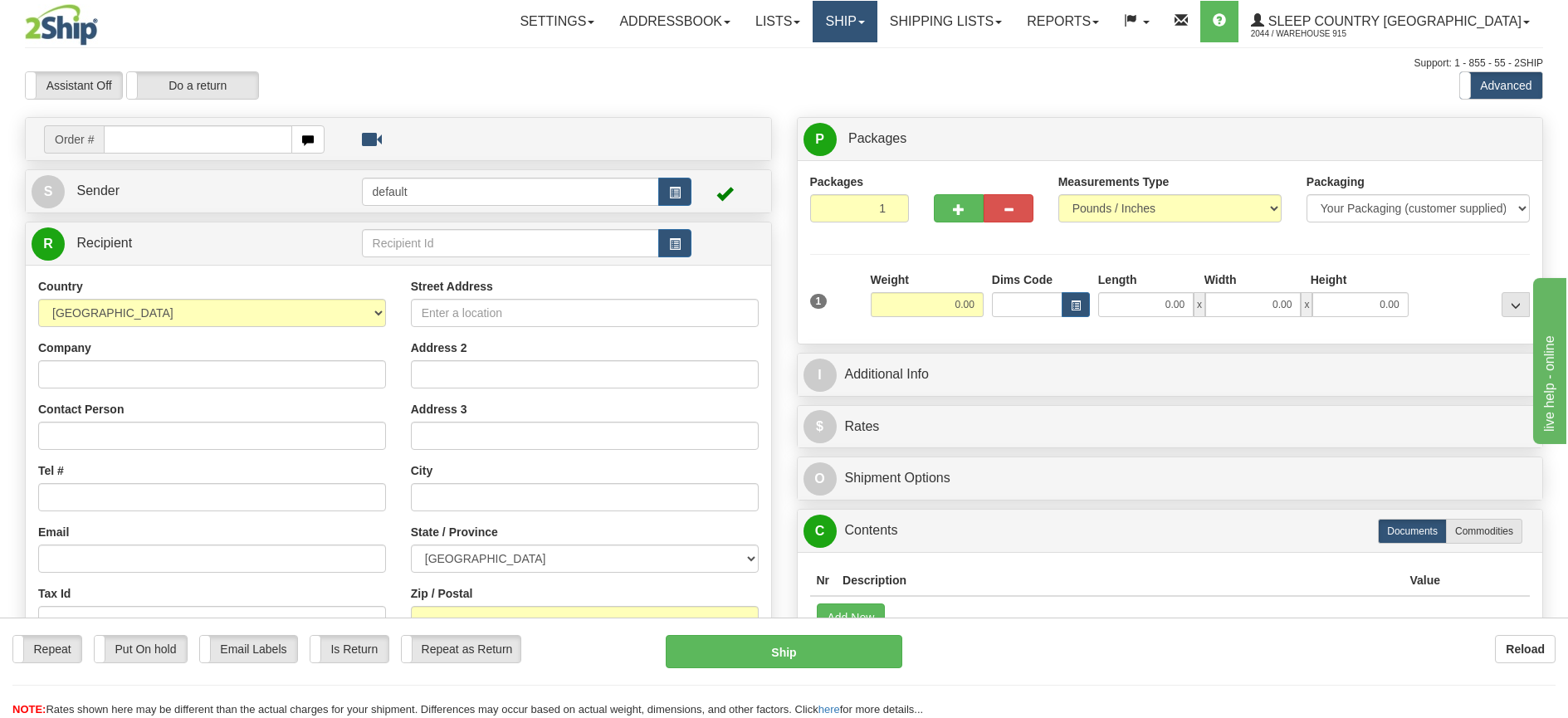
click at [877, 20] on link "Ship" at bounding box center [844, 22] width 64 height 42
click at [877, 72] on link "OnHold / Order Queue" at bounding box center [802, 79] width 150 height 22
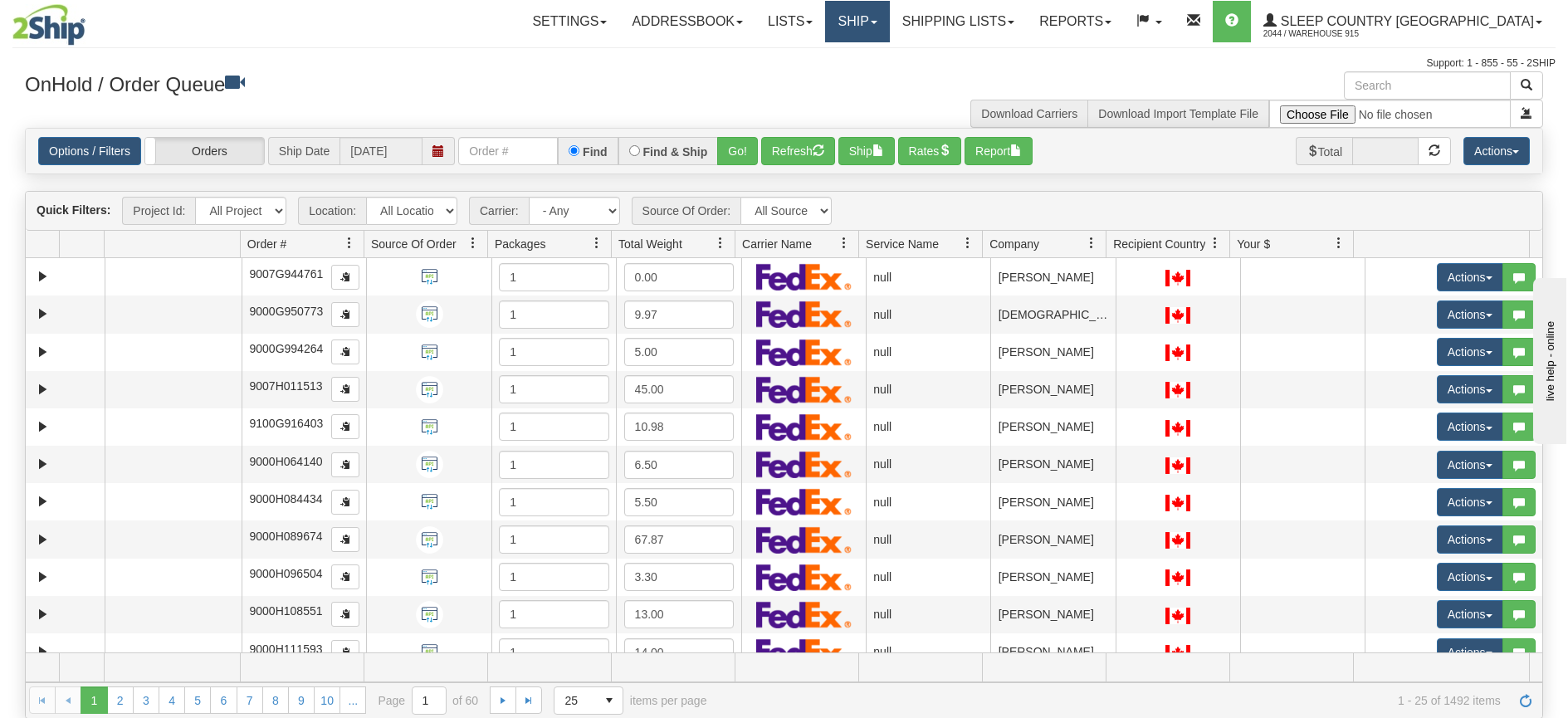
click at [878, 21] on span at bounding box center [874, 23] width 7 height 3
click at [818, 56] on span "Ship Screen" at bounding box center [787, 59] width 63 height 13
